Goal: Book appointment/travel/reservation

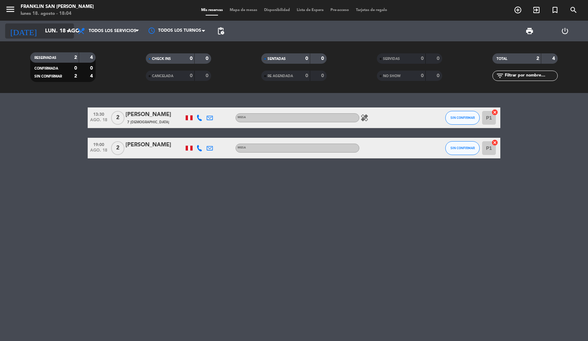
click at [49, 25] on input "lun. 18 ago." at bounding box center [78, 30] width 73 height 13
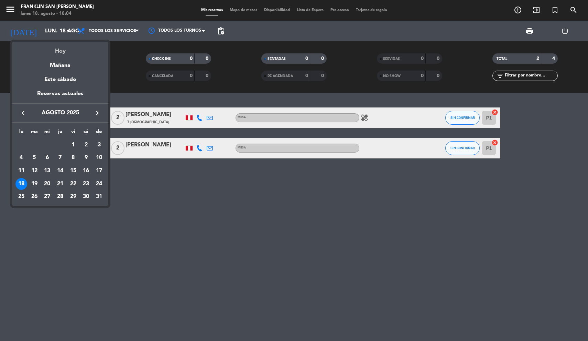
click at [56, 47] on div "Hoy" at bounding box center [60, 49] width 96 height 14
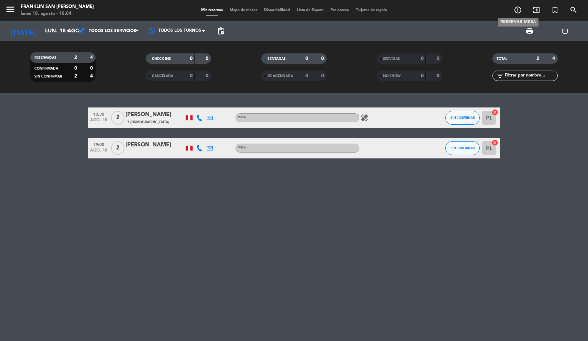
click at [518, 8] on icon "add_circle_outline" at bounding box center [518, 10] width 8 height 8
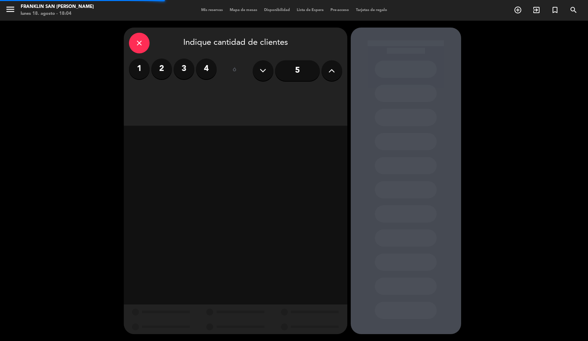
click at [161, 67] on label "2" at bounding box center [161, 68] width 21 height 21
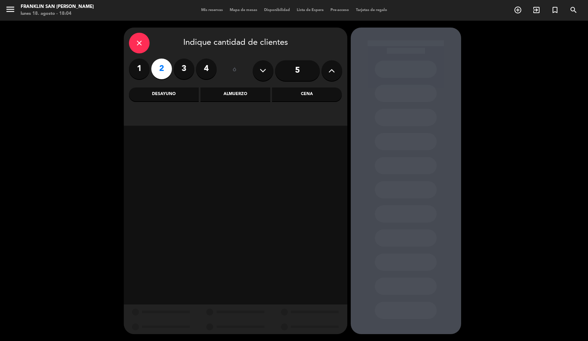
click at [178, 100] on div "Desayuno" at bounding box center [164, 94] width 70 height 14
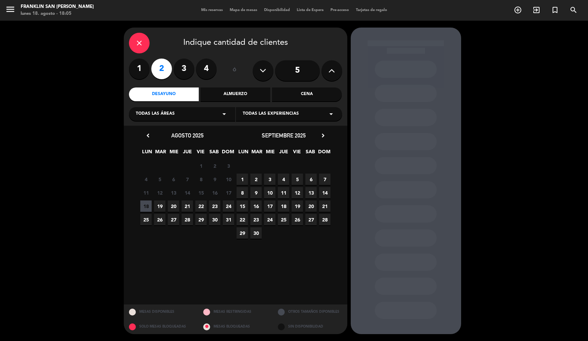
click at [173, 207] on span "20" at bounding box center [173, 205] width 11 height 11
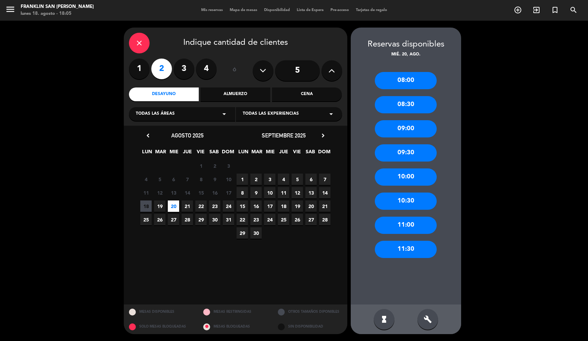
click at [408, 244] on div "11:30" at bounding box center [406, 249] width 62 height 17
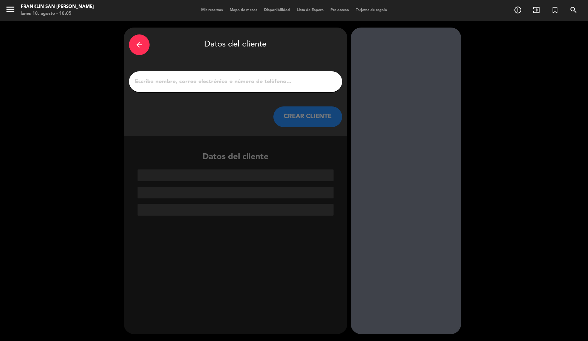
click at [181, 77] on input "1" at bounding box center [235, 82] width 203 height 10
paste input "[PERSON_NAME]"
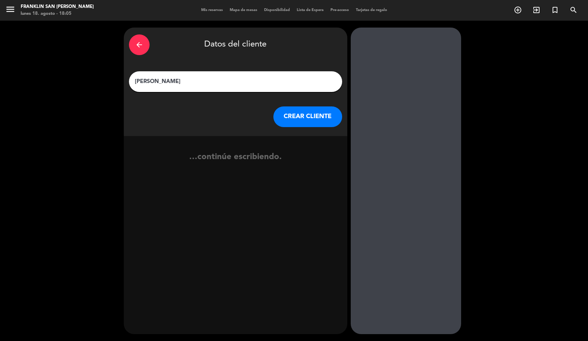
type input "[PERSON_NAME]"
click at [303, 115] on button "CREAR CLIENTE" at bounding box center [308, 116] width 69 height 21
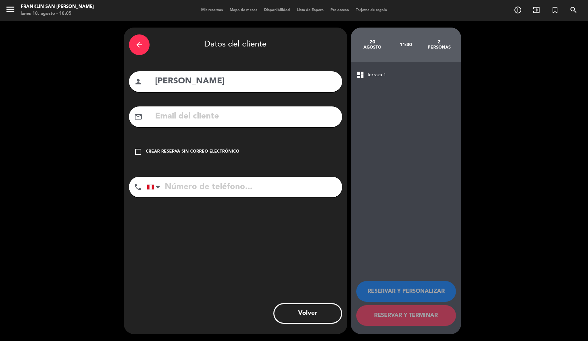
click at [191, 188] on input "tel" at bounding box center [244, 187] width 195 height 21
click at [212, 184] on input "tel" at bounding box center [244, 187] width 195 height 21
paste input "*Nueva reserva confirmada de Bigbox* Fecha: [DATE] Horario: 11:30hs Nombre: [PE…"
type input "*Nueva reserva confirmada de Bigbox* Fecha: [DATE] Horario: 11:30hs Nombre: [PE…"
click at [220, 187] on input "tel" at bounding box center [244, 187] width 195 height 21
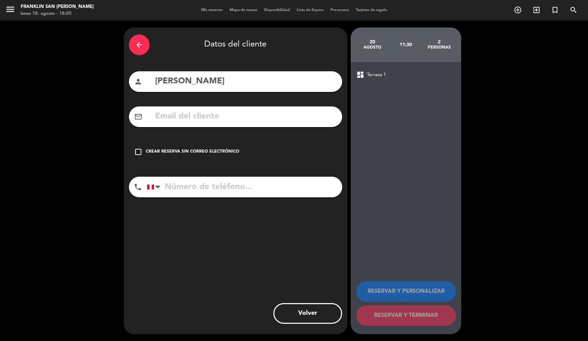
paste input "951285837"
type input "951285837"
click at [215, 146] on div "check_box_outline_blank Crear reserva sin correo electrónico" at bounding box center [235, 151] width 213 height 21
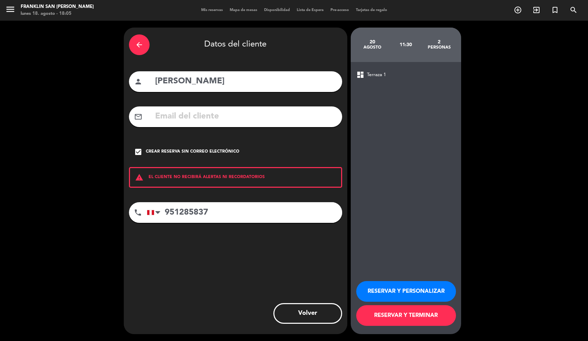
click at [394, 284] on button "RESERVAR Y PERSONALIZAR" at bounding box center [406, 291] width 100 height 21
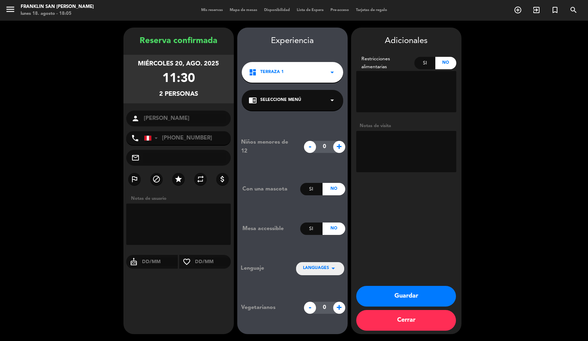
click at [374, 139] on textarea at bounding box center [406, 151] width 100 height 41
paste textarea "Brunchear"
click at [440, 156] on textarea at bounding box center [406, 151] width 100 height 41
paste textarea "3KICWYSG"
type textarea "Brunchear 3KICWYSG"
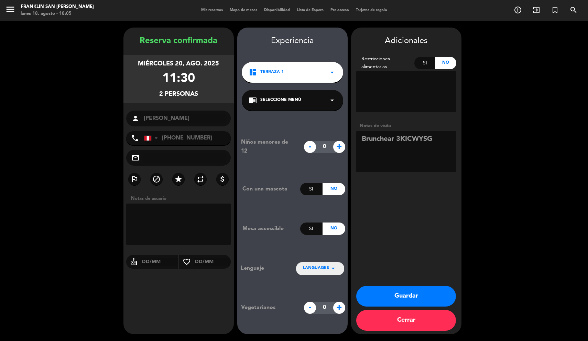
click at [385, 297] on button "Guardar" at bounding box center [406, 296] width 100 height 21
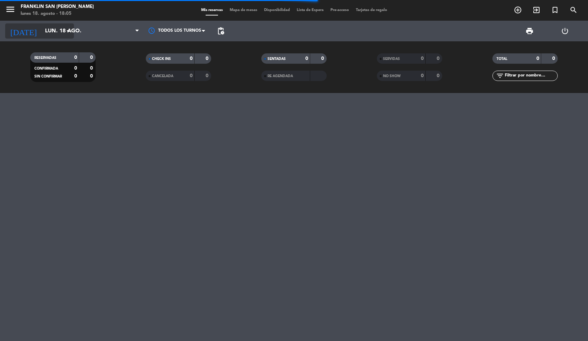
click at [58, 32] on input "lun. 18 ago." at bounding box center [78, 30] width 73 height 13
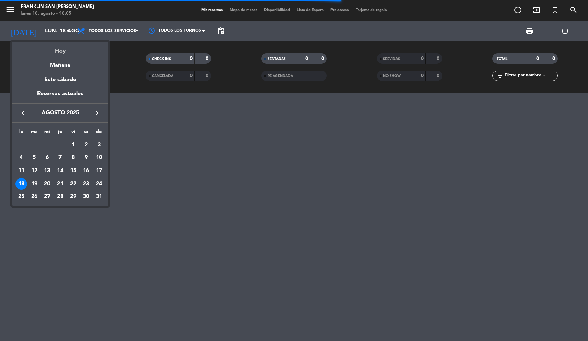
click at [60, 52] on div "Hoy" at bounding box center [60, 49] width 96 height 14
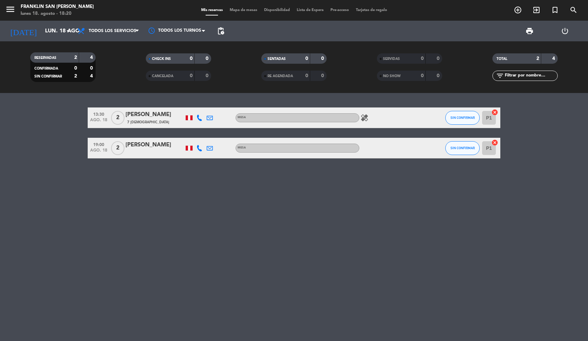
click at [535, 30] on span "print" at bounding box center [530, 31] width 14 height 14
click at [529, 32] on span "print" at bounding box center [530, 31] width 8 height 8
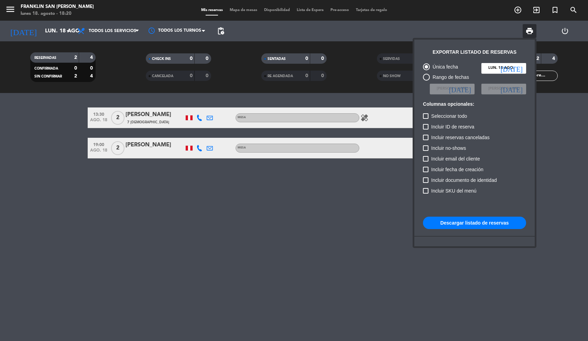
click at [444, 224] on button "Descargar listado de reservas" at bounding box center [474, 222] width 103 height 12
click at [12, 6] on div at bounding box center [294, 170] width 588 height 341
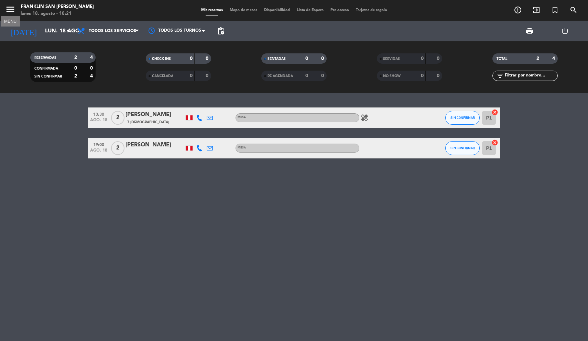
click at [10, 8] on icon "menu" at bounding box center [10, 9] width 10 height 10
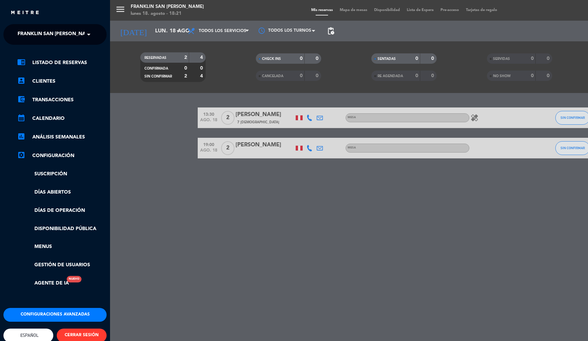
click at [38, 31] on span "Franklin San [PERSON_NAME]" at bounding box center [56, 34] width 77 height 14
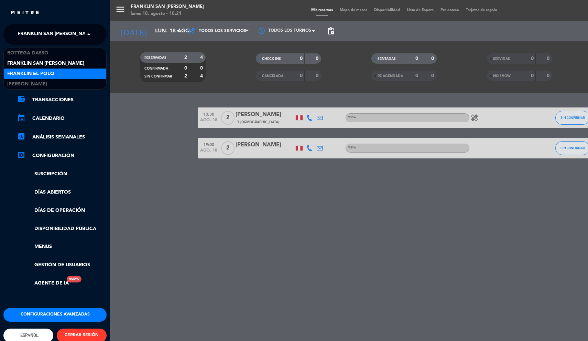
drag, startPoint x: 37, startPoint y: 67, endPoint x: 32, endPoint y: 71, distance: 6.3
click at [32, 70] on div "Bottega [PERSON_NAME] San [PERSON_NAME] El [PERSON_NAME] Rooftop" at bounding box center [55, 68] width 103 height 41
click at [32, 71] on span "Franklin El Polo" at bounding box center [30, 74] width 47 height 8
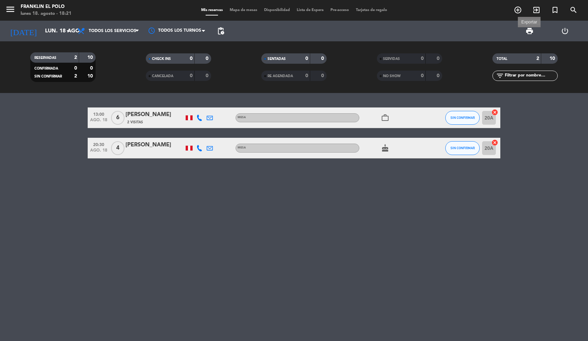
click at [527, 27] on span "print" at bounding box center [530, 31] width 8 height 8
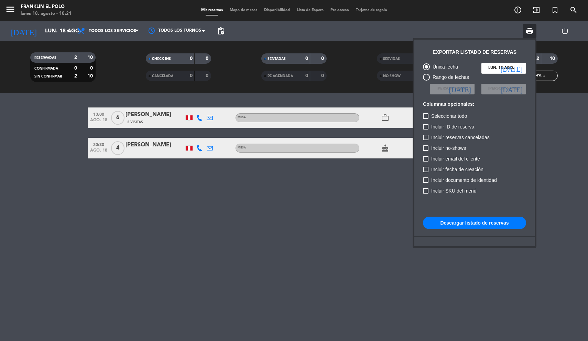
click at [435, 224] on button "Descargar listado de reservas" at bounding box center [474, 222] width 103 height 12
click at [11, 11] on div at bounding box center [294, 170] width 588 height 341
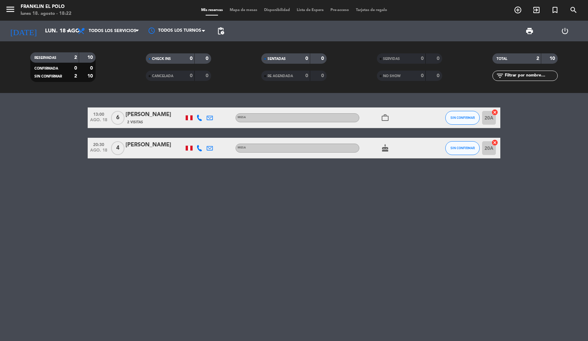
click at [11, 11] on icon "menu" at bounding box center [10, 9] width 10 height 10
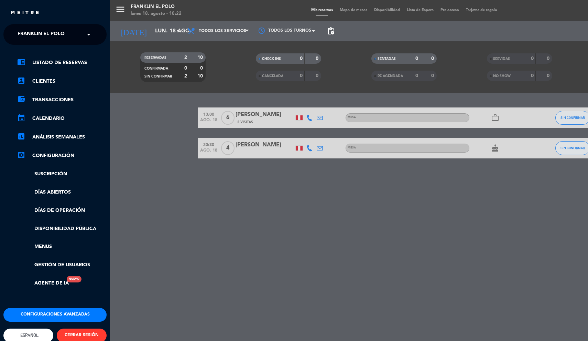
click at [27, 31] on span "Franklin El Polo" at bounding box center [41, 34] width 47 height 14
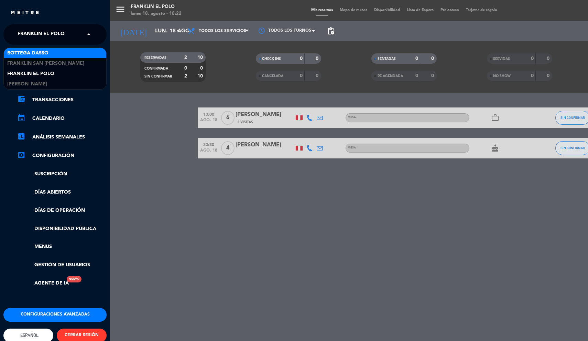
click at [27, 51] on span "Bottega Dasso" at bounding box center [27, 53] width 41 height 8
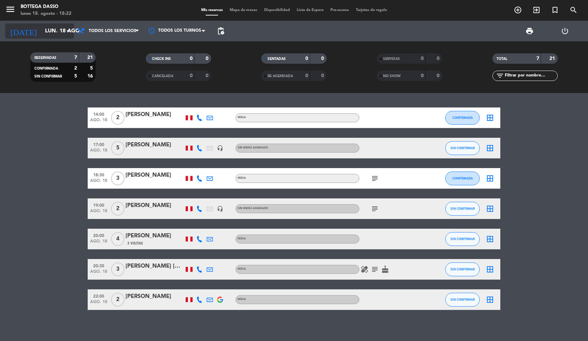
click at [46, 34] on input "lun. 18 ago." at bounding box center [78, 30] width 73 height 13
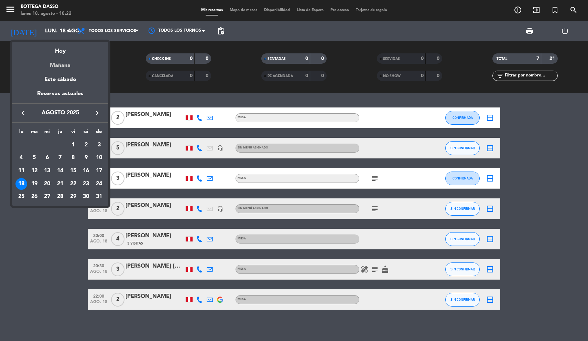
click at [51, 66] on div "Mañana" at bounding box center [60, 63] width 96 height 14
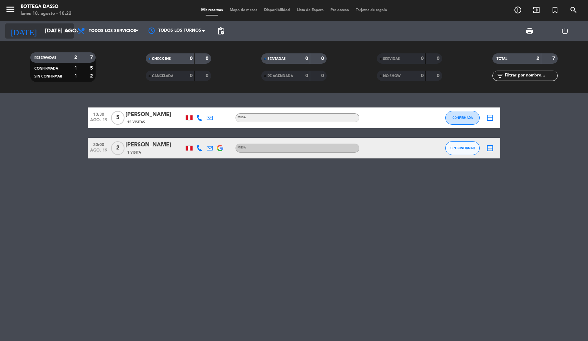
click at [45, 29] on input "[DATE] ago." at bounding box center [78, 30] width 73 height 13
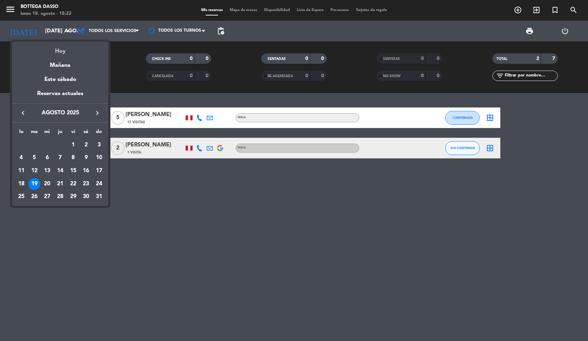
click at [53, 49] on div "Hoy" at bounding box center [60, 49] width 96 height 14
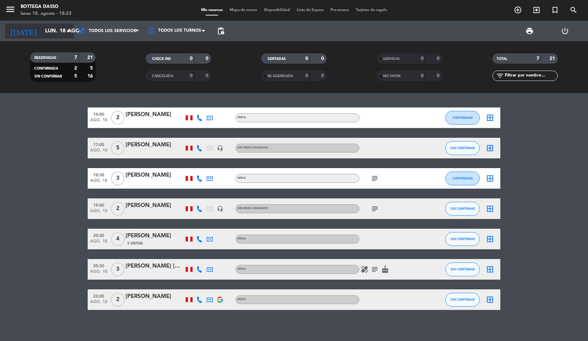
click at [47, 34] on input "lun. 18 ago." at bounding box center [78, 30] width 73 height 13
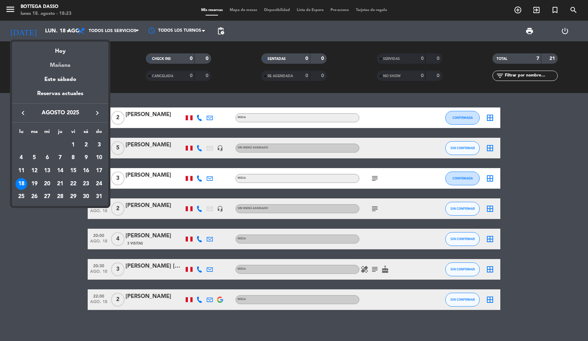
click at [51, 64] on div "Mañana" at bounding box center [60, 63] width 96 height 14
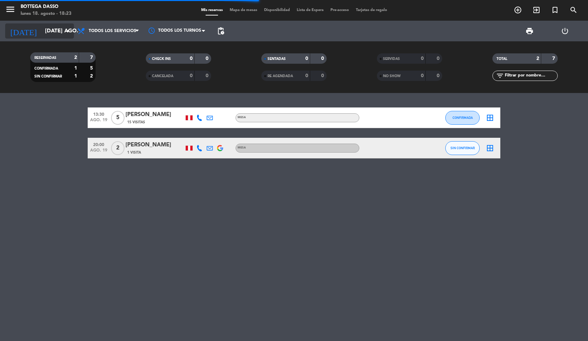
click at [45, 29] on input "[DATE] ago." at bounding box center [78, 30] width 73 height 13
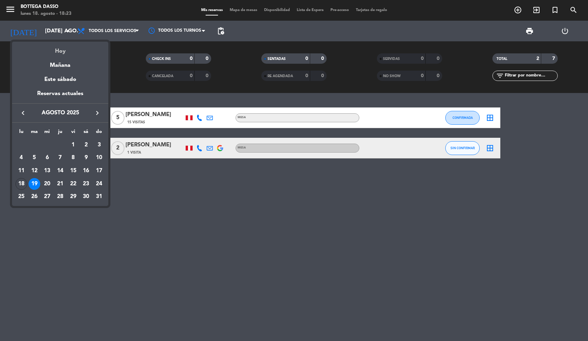
click at [50, 54] on div "Hoy" at bounding box center [60, 49] width 96 height 14
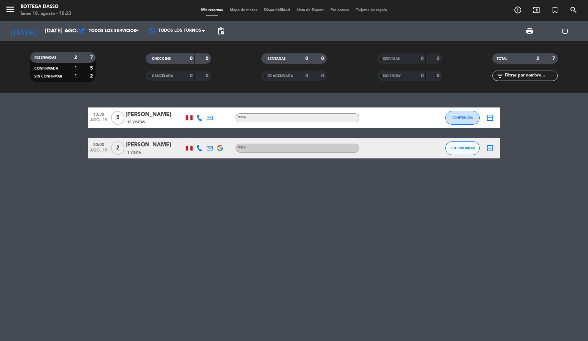
type input "lun. 18 ago."
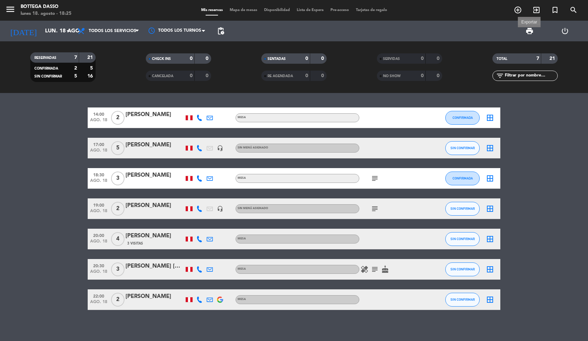
click at [530, 31] on span "print" at bounding box center [530, 31] width 8 height 8
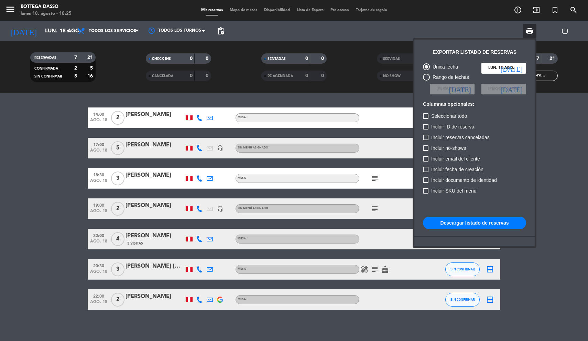
click at [450, 221] on button "Descargar listado de reservas" at bounding box center [474, 222] width 103 height 12
